Goal: Information Seeking & Learning: Learn about a topic

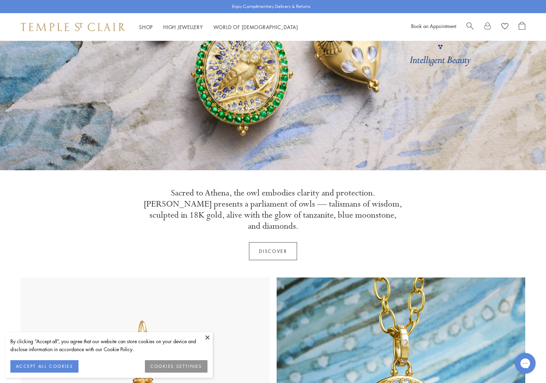
scroll to position [142, 0]
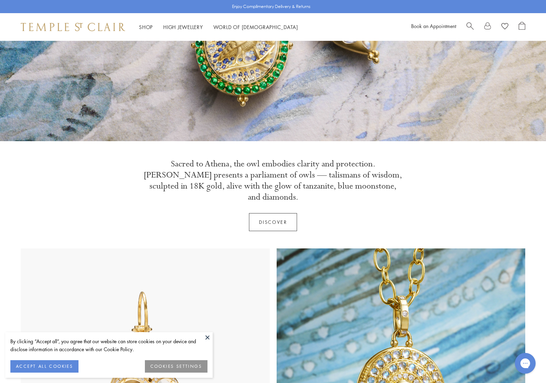
click at [208, 337] on button at bounding box center [207, 337] width 10 height 10
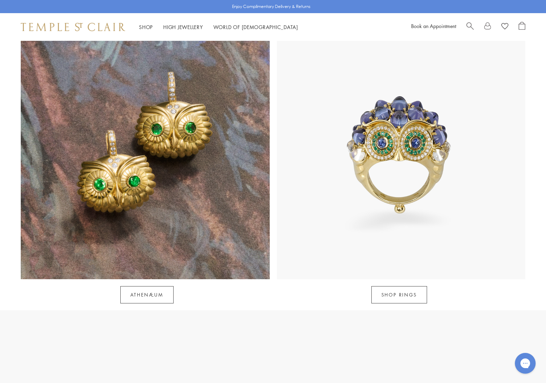
scroll to position [641, 0]
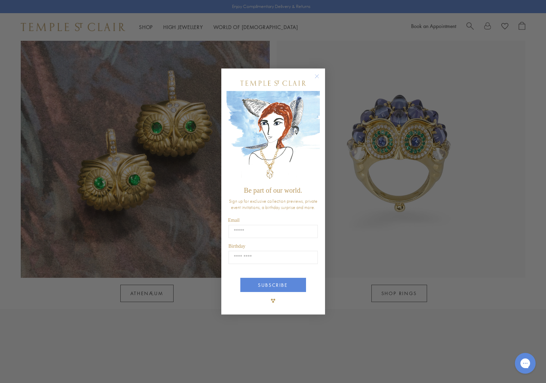
click at [315, 75] on circle "Close dialog" at bounding box center [317, 76] width 8 height 8
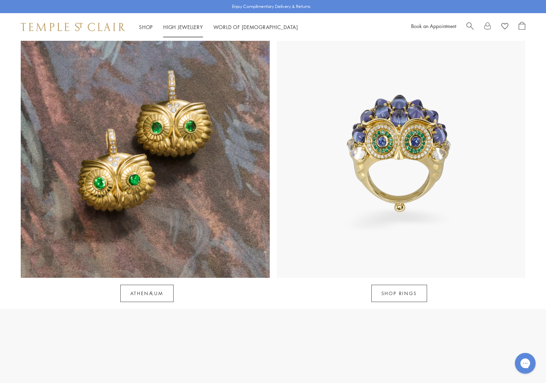
click at [186, 25] on link "High Jewellery High Jewellery" at bounding box center [183, 27] width 40 height 7
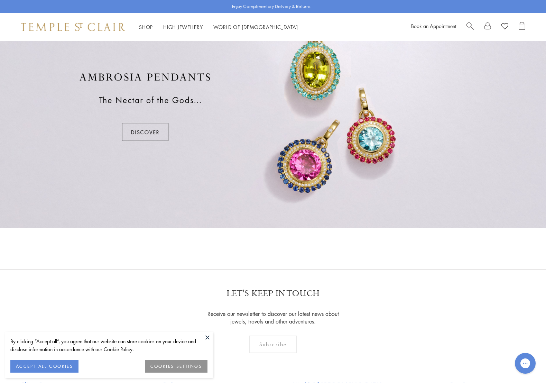
scroll to position [557, 0]
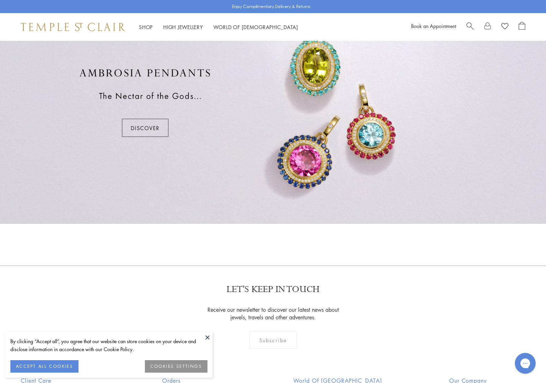
click at [208, 336] on button at bounding box center [207, 337] width 10 height 10
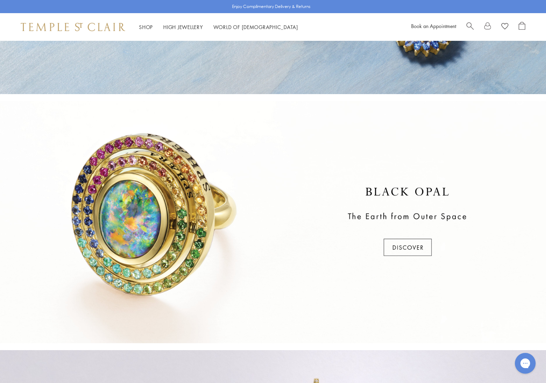
scroll to position [0, 0]
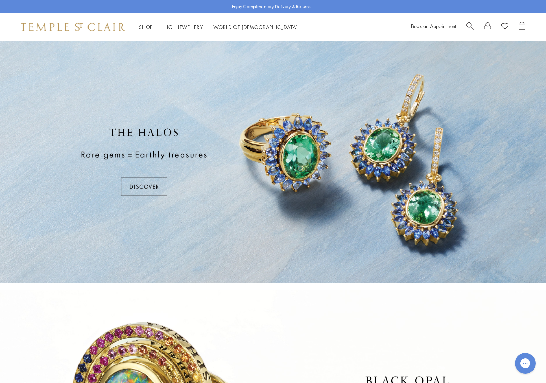
click at [149, 183] on div at bounding box center [273, 162] width 546 height 242
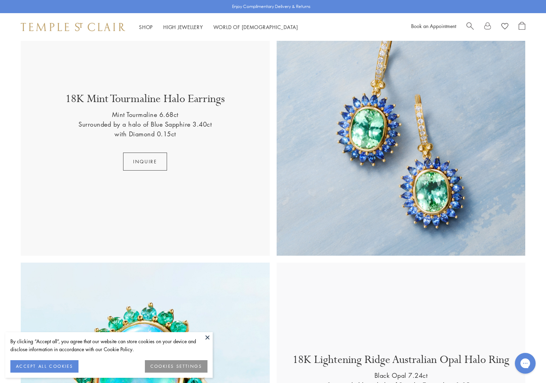
scroll to position [512, 0]
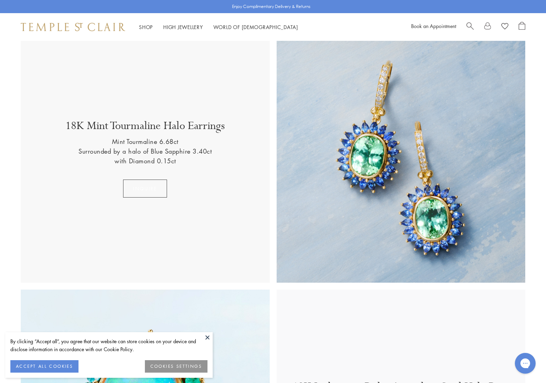
click at [141, 185] on button "Inquire" at bounding box center [145, 188] width 44 height 18
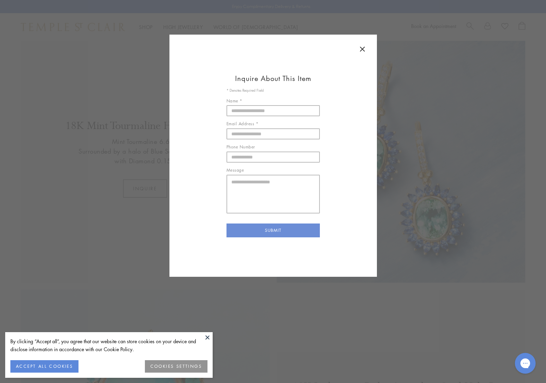
click at [362, 48] on icon at bounding box center [362, 49] width 8 height 8
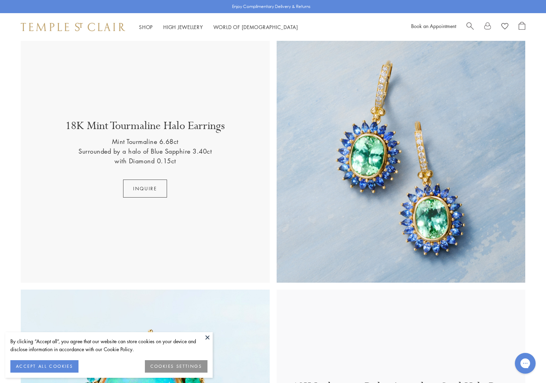
click at [366, 191] on img at bounding box center [401, 158] width 249 height 249
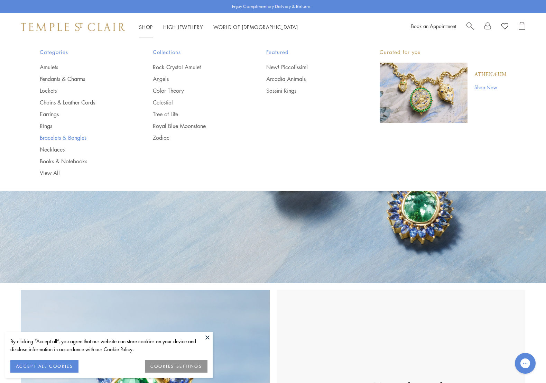
click at [73, 137] on link "Bracelets & Bangles" at bounding box center [83, 138] width 86 height 8
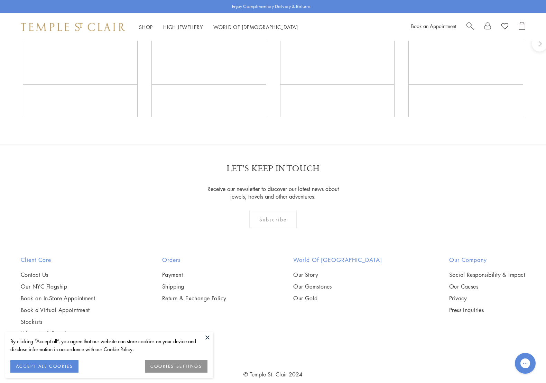
scroll to position [962, 0]
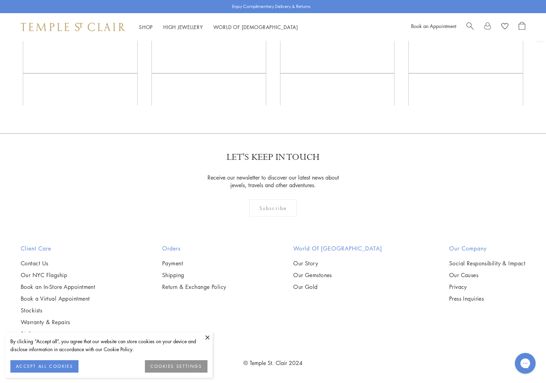
click at [207, 339] on button at bounding box center [207, 337] width 10 height 10
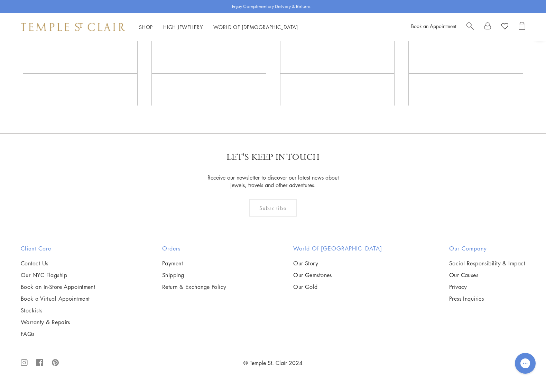
scroll to position [1889, 0]
click at [0, 0] on img at bounding box center [0, 0] width 0 height 0
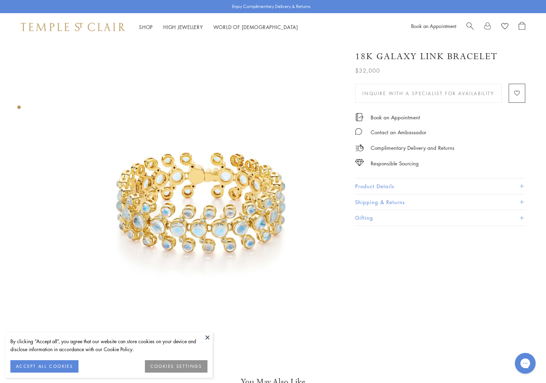
click at [206, 339] on button at bounding box center [207, 337] width 10 height 10
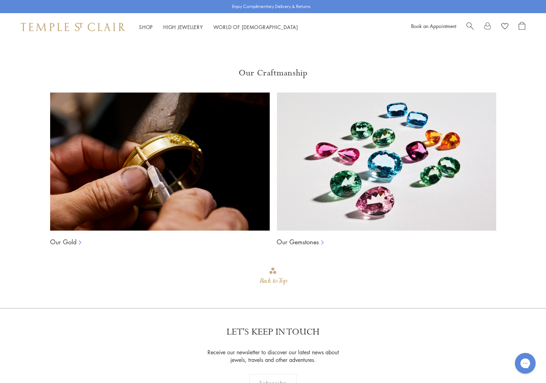
scroll to position [501, 0]
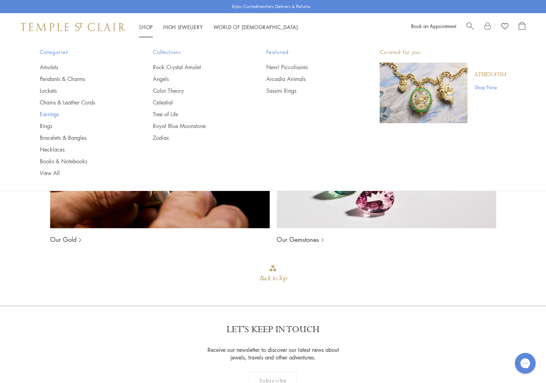
click at [52, 112] on link "Earrings" at bounding box center [83, 114] width 86 height 8
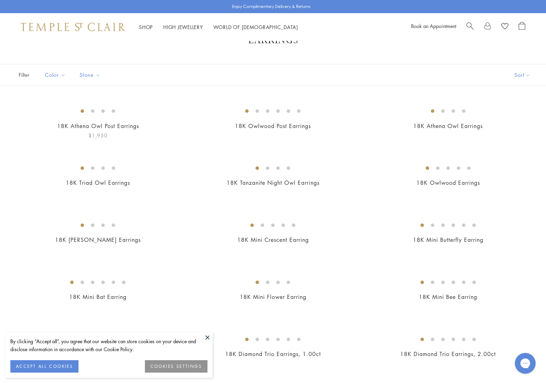
scroll to position [33, 0]
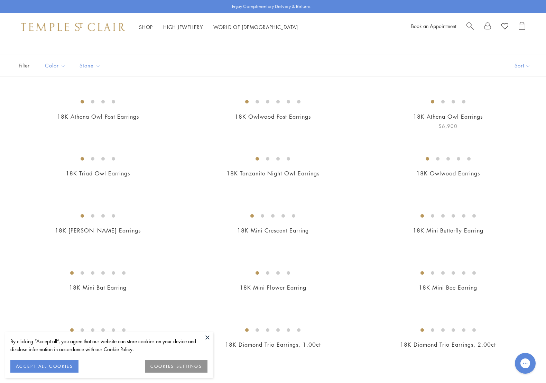
click at [0, 0] on img at bounding box center [0, 0] width 0 height 0
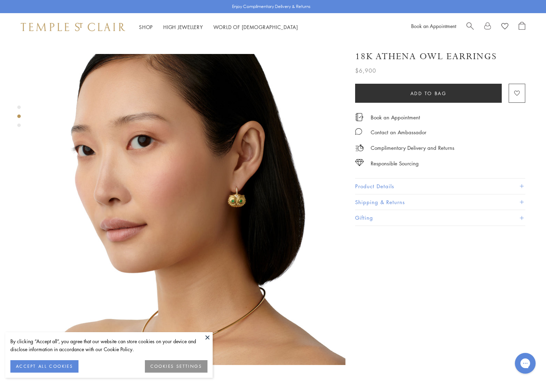
scroll to position [310, 0]
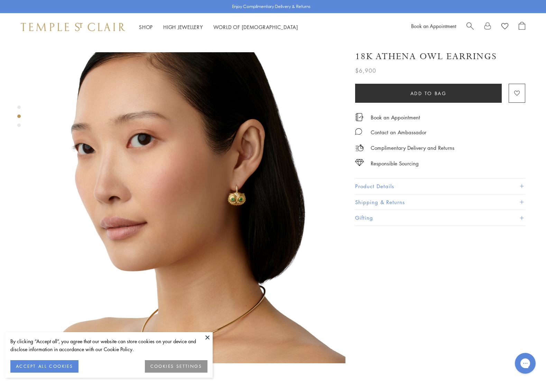
click at [241, 178] on img at bounding box center [190, 207] width 311 height 311
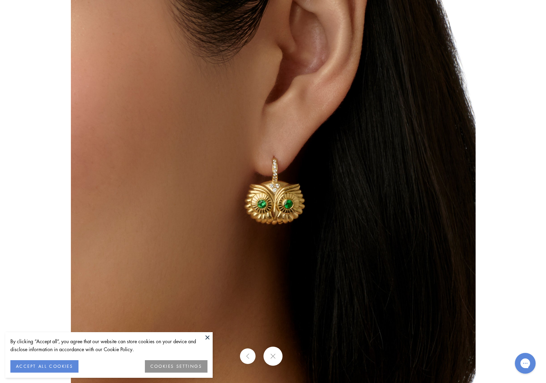
click at [271, 359] on button at bounding box center [272, 355] width 19 height 19
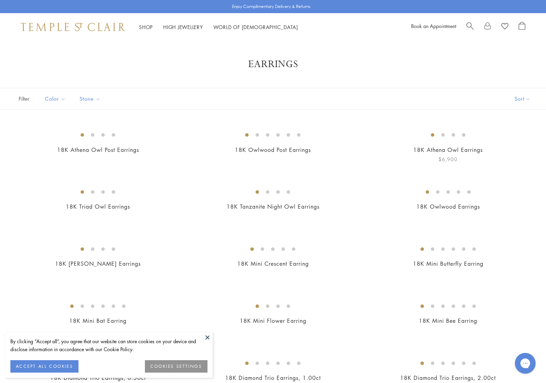
click at [0, 0] on img at bounding box center [0, 0] width 0 height 0
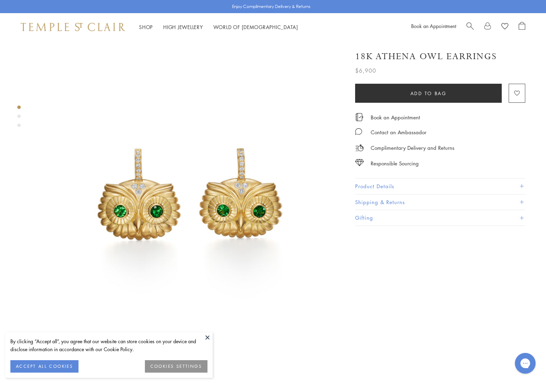
click at [233, 201] on img at bounding box center [190, 196] width 311 height 311
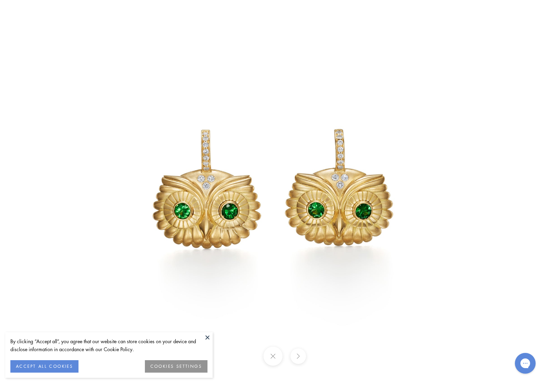
click at [273, 359] on button at bounding box center [272, 355] width 19 height 19
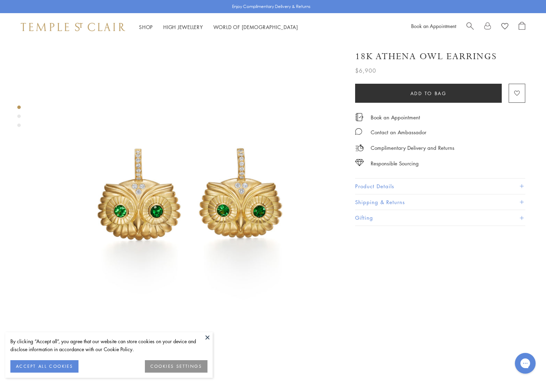
click at [63, 365] on button "ACCEPT ALL COOKIES" at bounding box center [44, 366] width 68 height 12
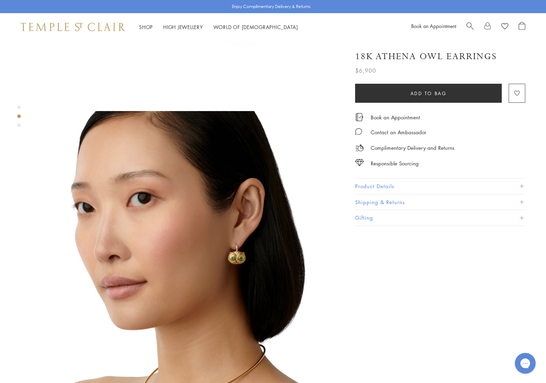
scroll to position [254, 0]
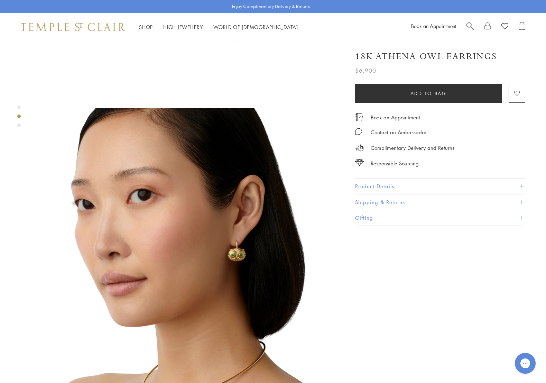
click at [234, 233] on img at bounding box center [190, 263] width 311 height 311
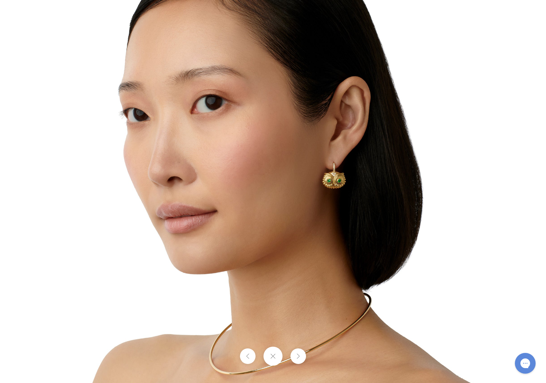
click at [274, 360] on button at bounding box center [272, 355] width 19 height 19
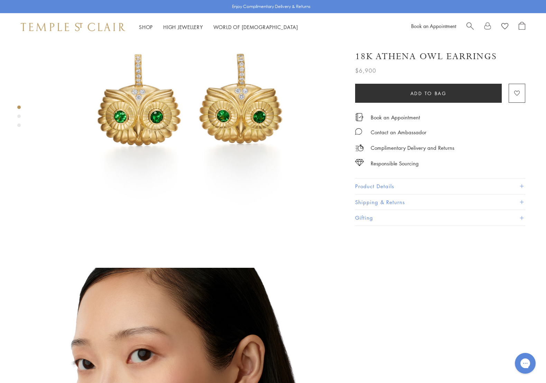
scroll to position [69, 0]
